Goal: Navigation & Orientation: Go to known website

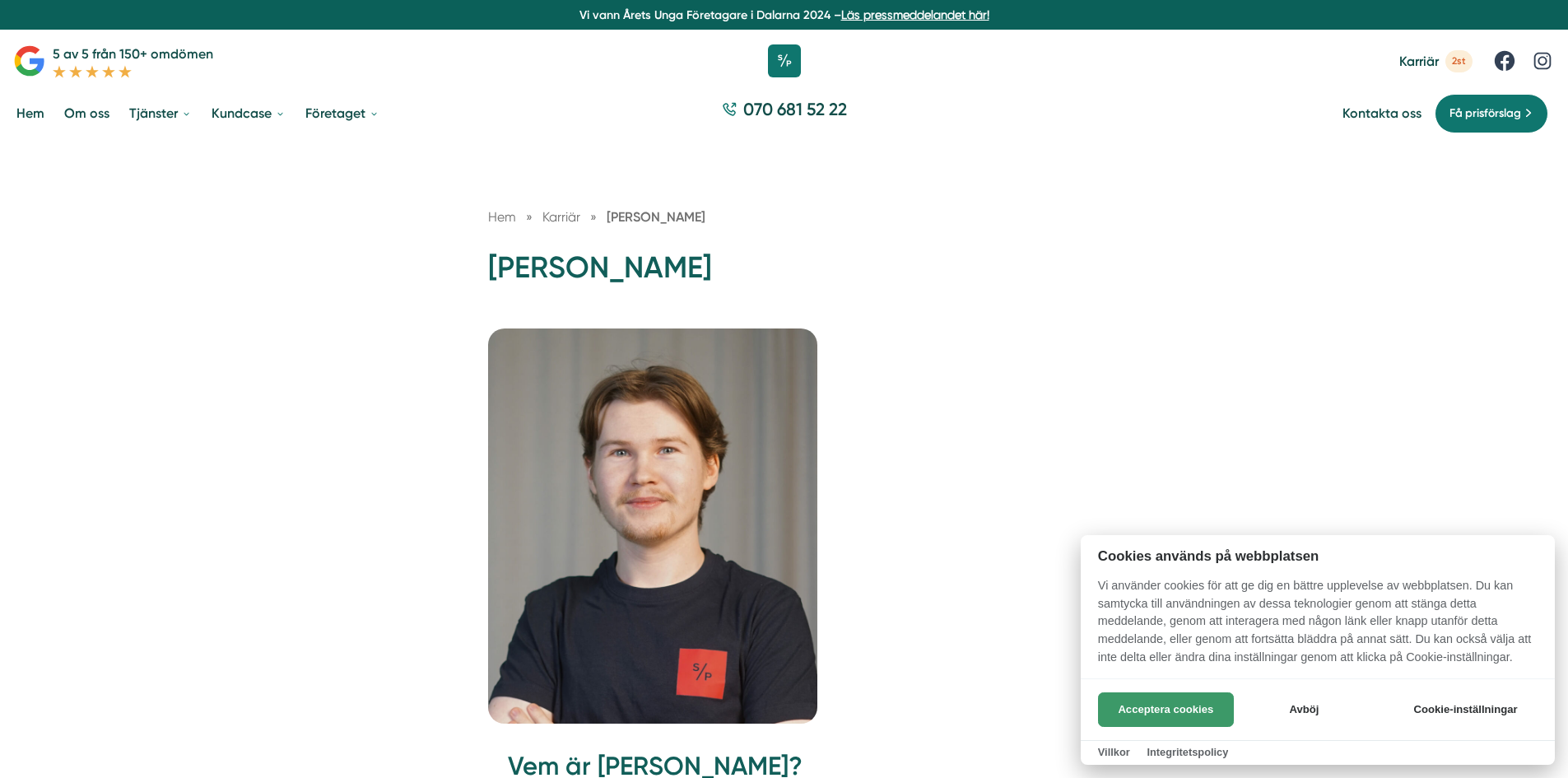
click at [1145, 704] on button "Acceptera cookies" at bounding box center [1165, 710] width 136 height 35
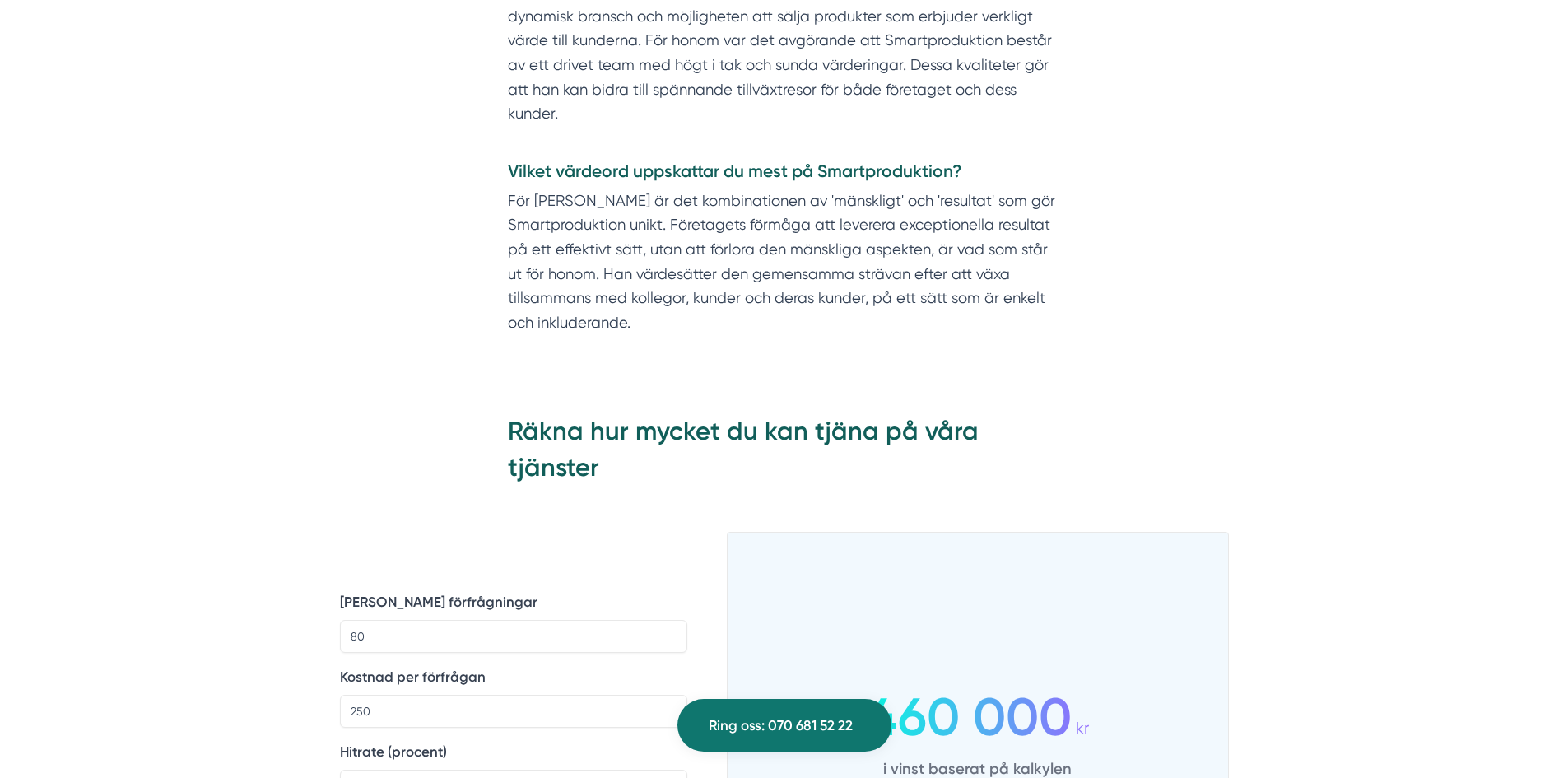
scroll to position [1647, 0]
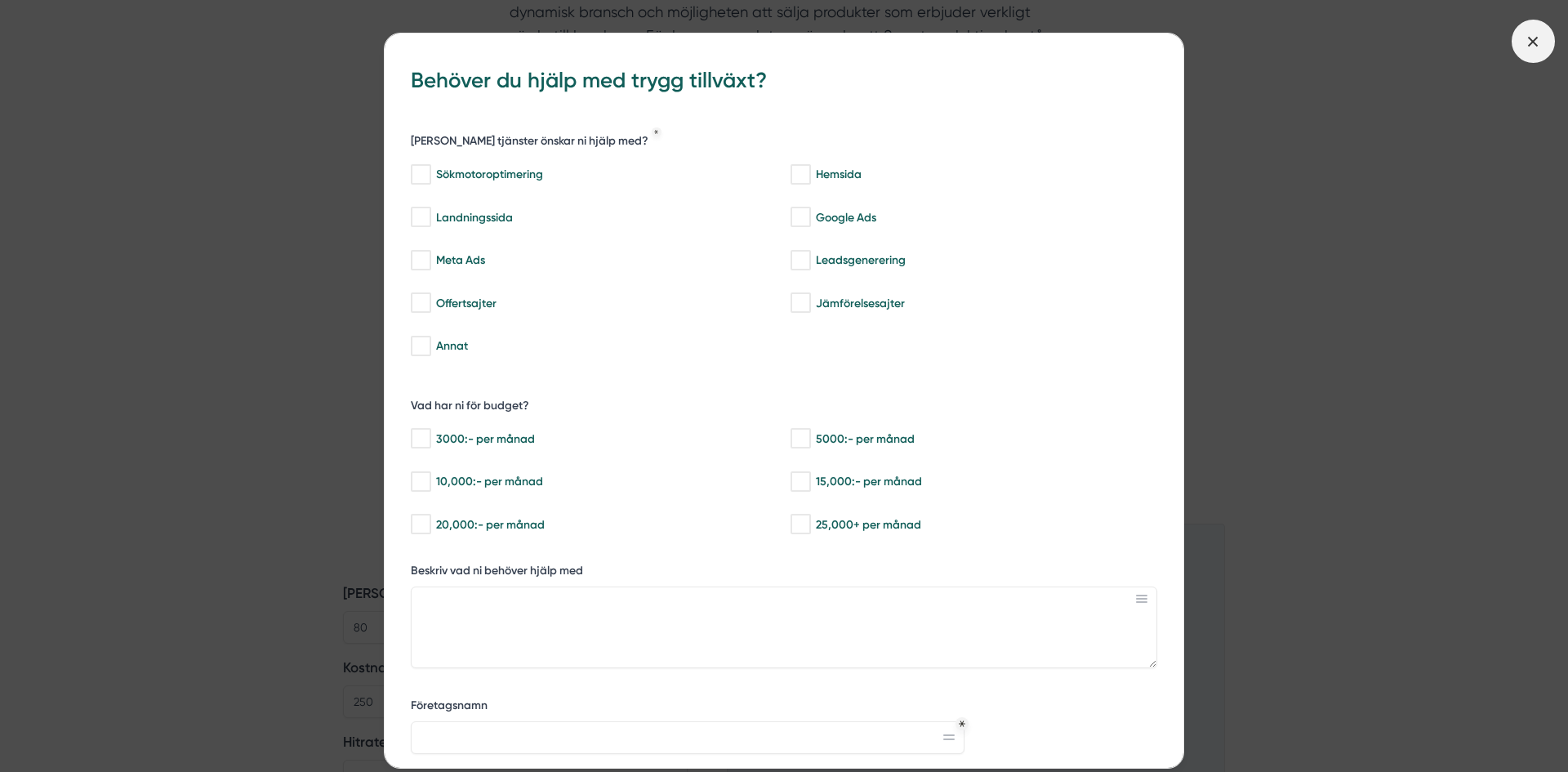
click at [1535, 38] on icon at bounding box center [1533, 42] width 18 height 18
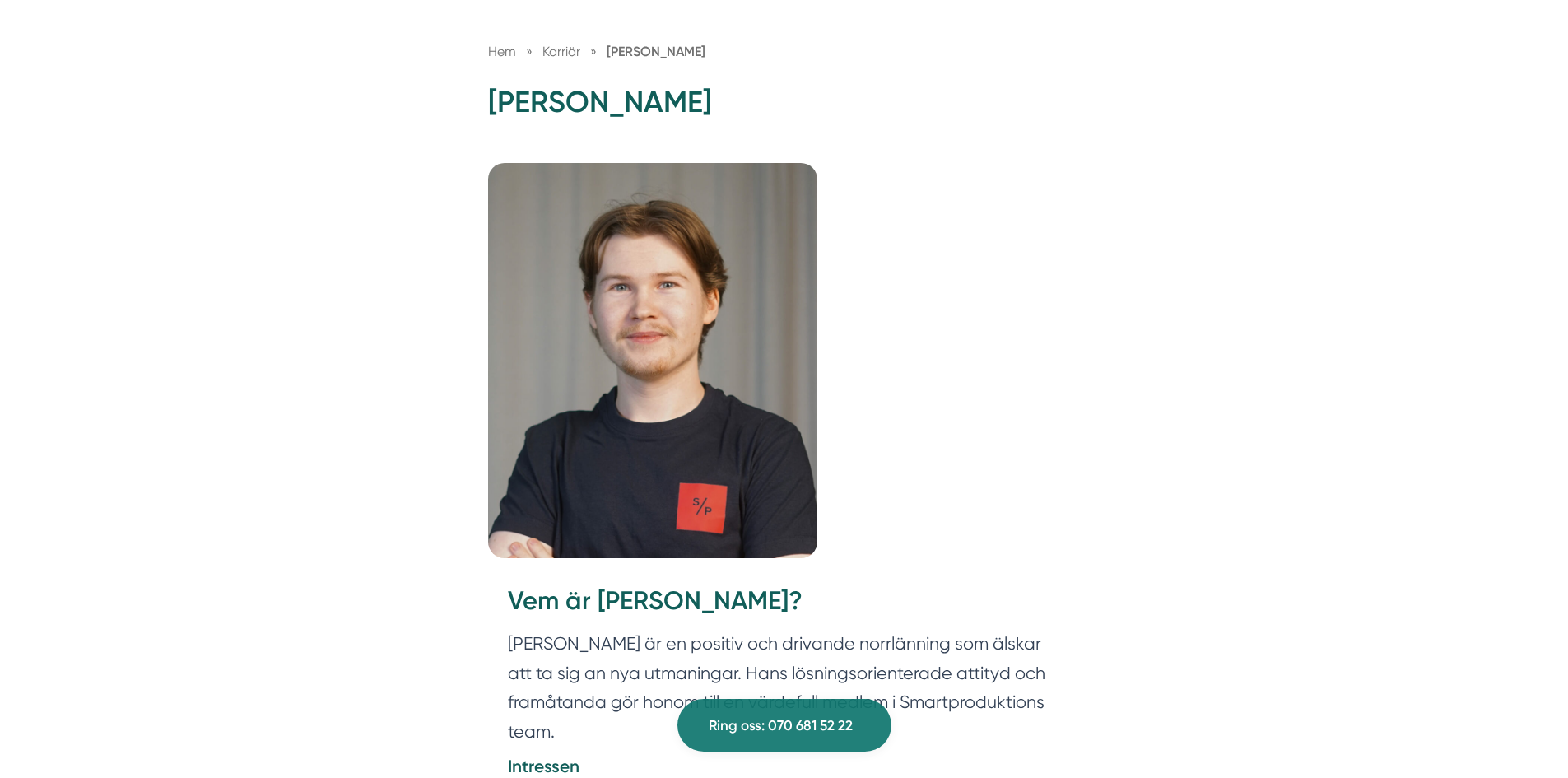
scroll to position [0, 0]
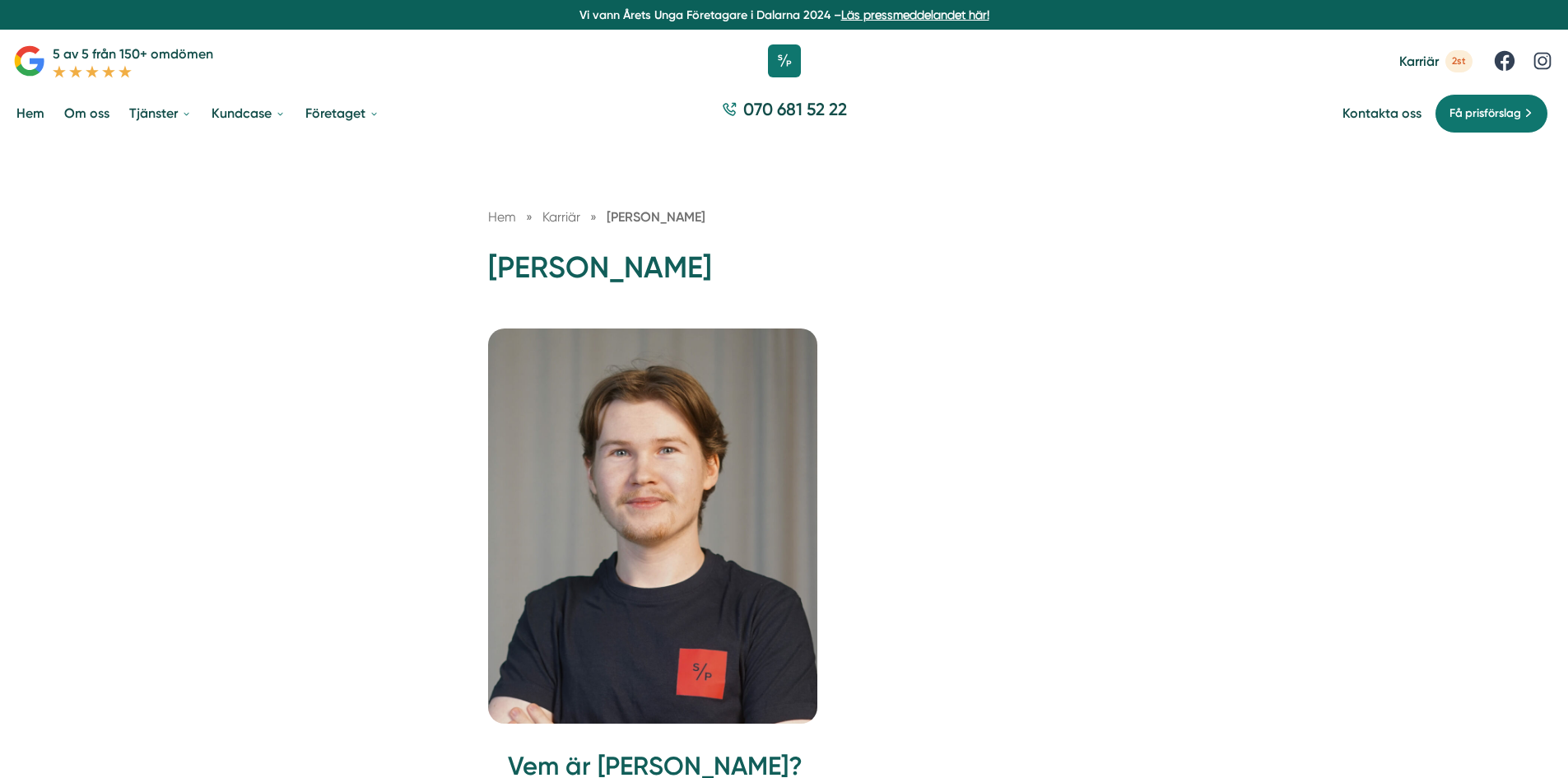
click at [41, 111] on link "Hem" at bounding box center [31, 113] width 35 height 42
